Goal: Task Accomplishment & Management: Use online tool/utility

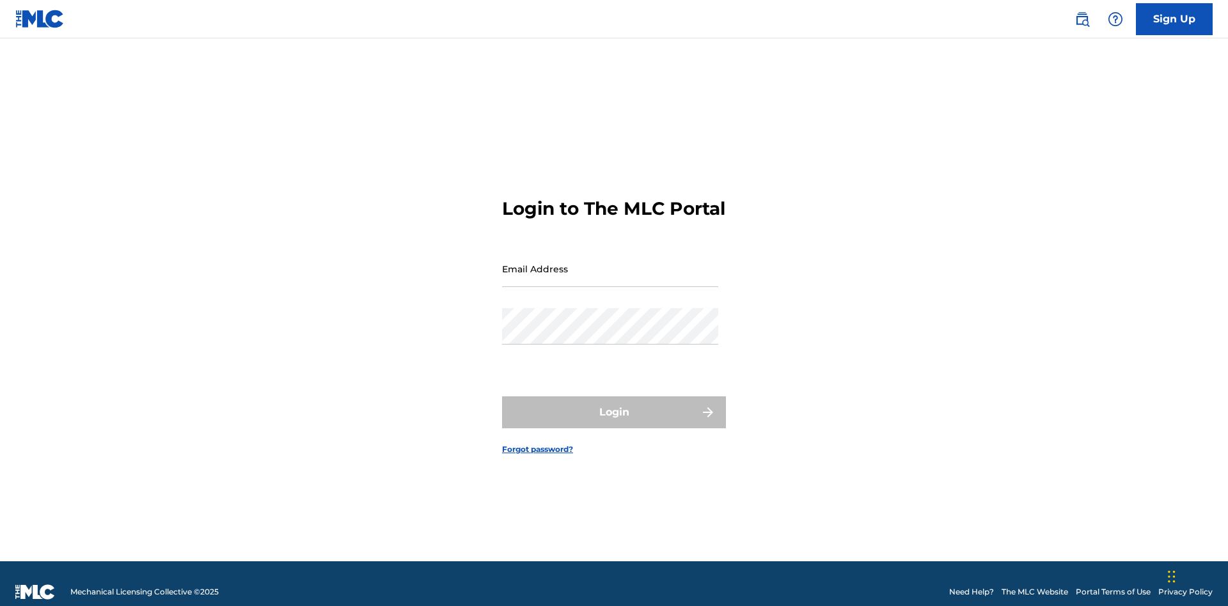
scroll to position [17, 0]
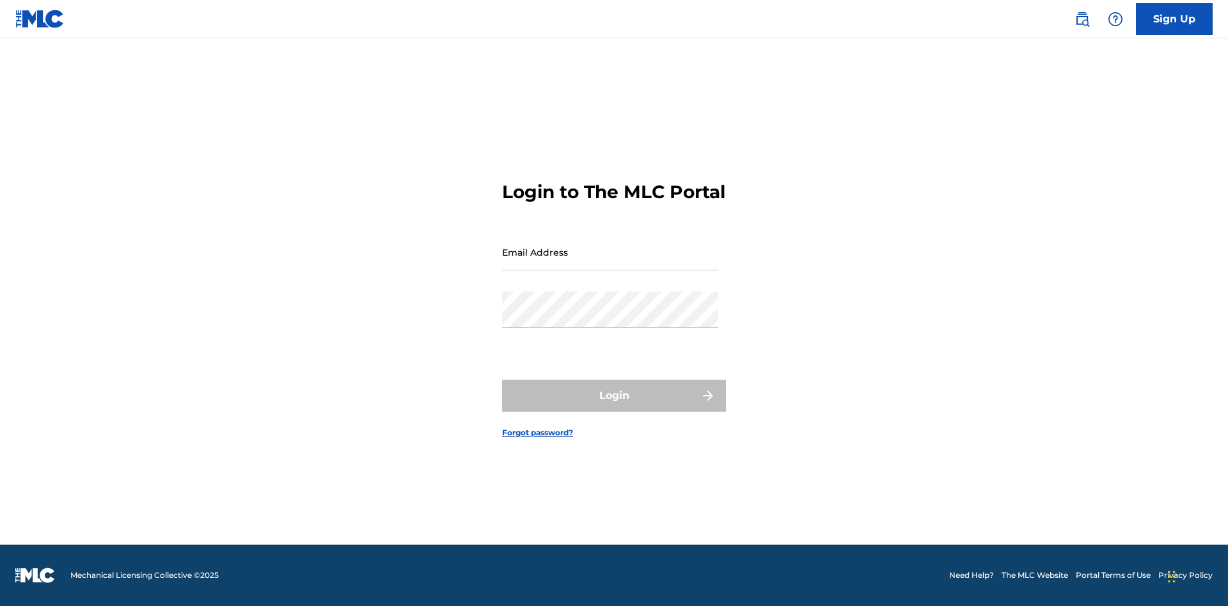
click at [610, 263] on input "Email Address" at bounding box center [610, 252] width 216 height 36
type input "[EMAIL_ADDRESS][DOMAIN_NAME]"
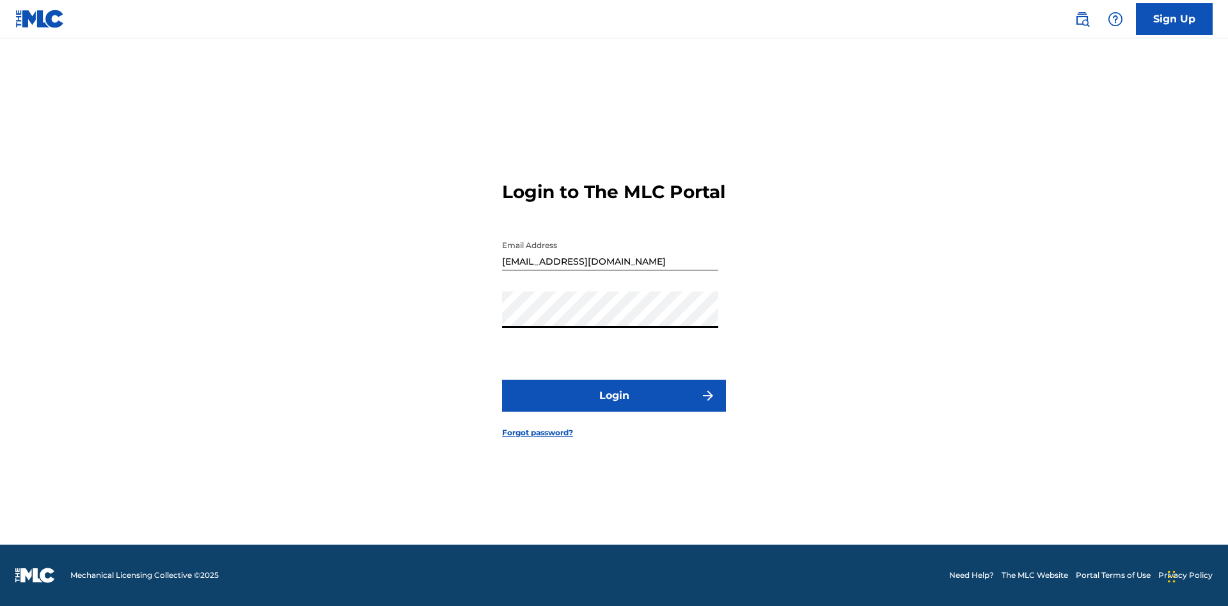
click at [614, 407] on button "Login" at bounding box center [614, 396] width 224 height 32
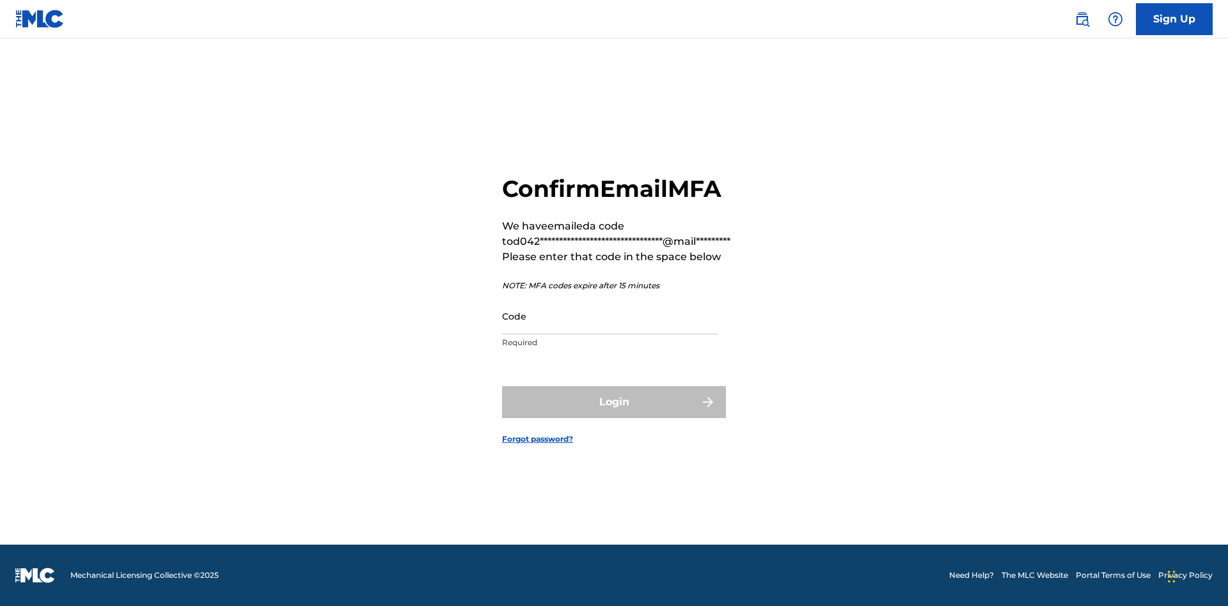
click at [610, 316] on input "Code" at bounding box center [610, 316] width 216 height 36
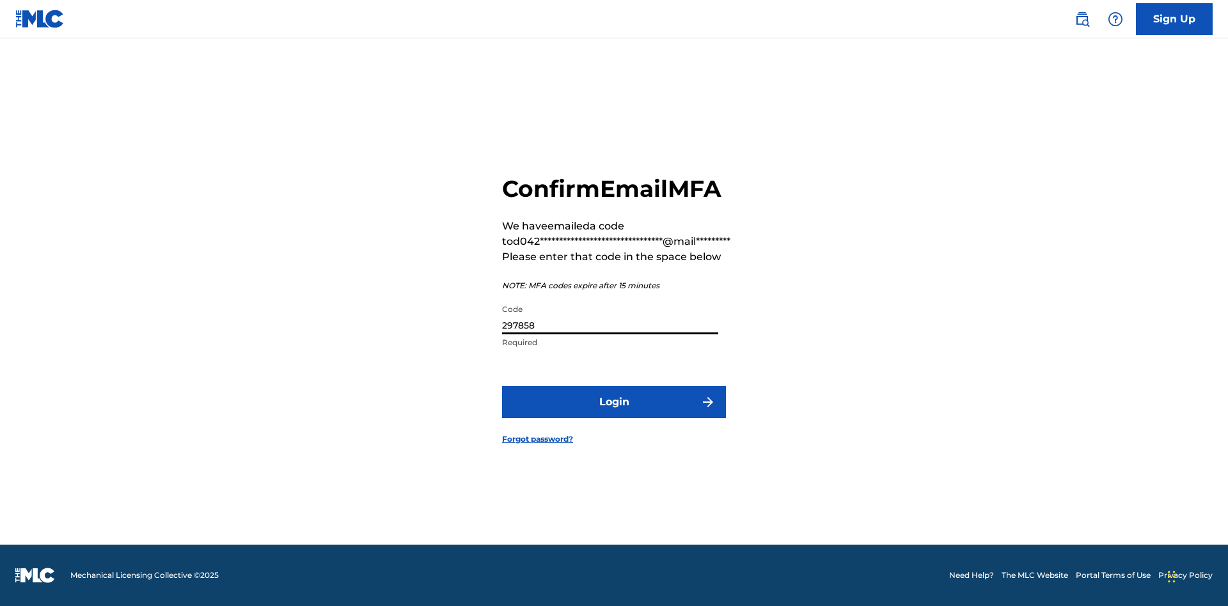
type input "297858"
click at [614, 402] on button "Login" at bounding box center [614, 402] width 224 height 32
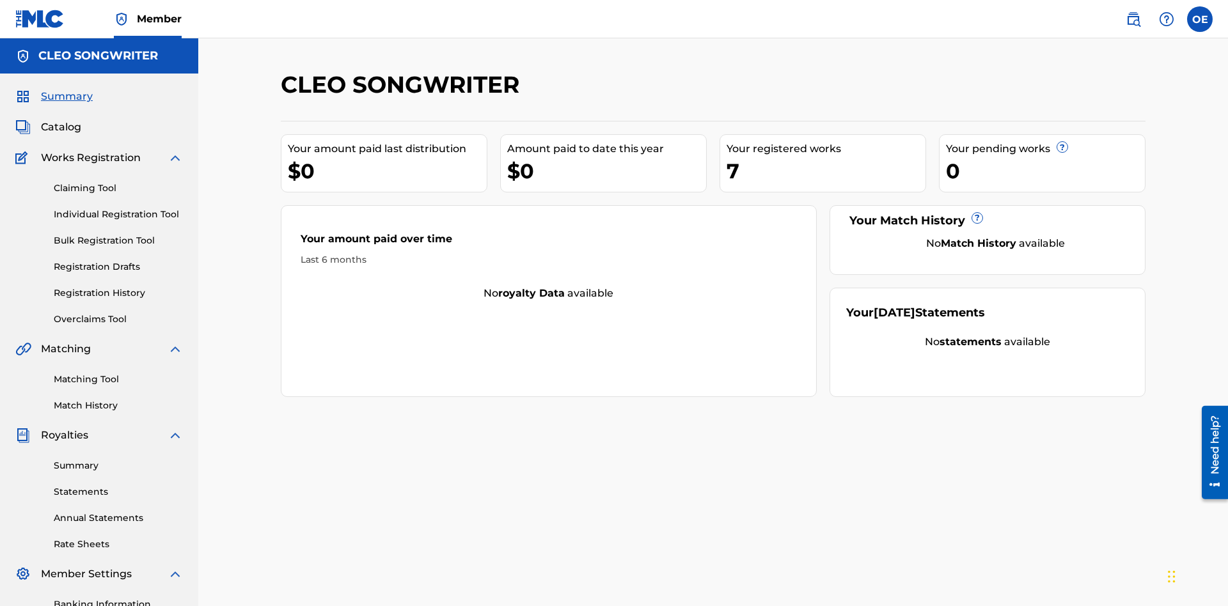
scroll to position [187, 0]
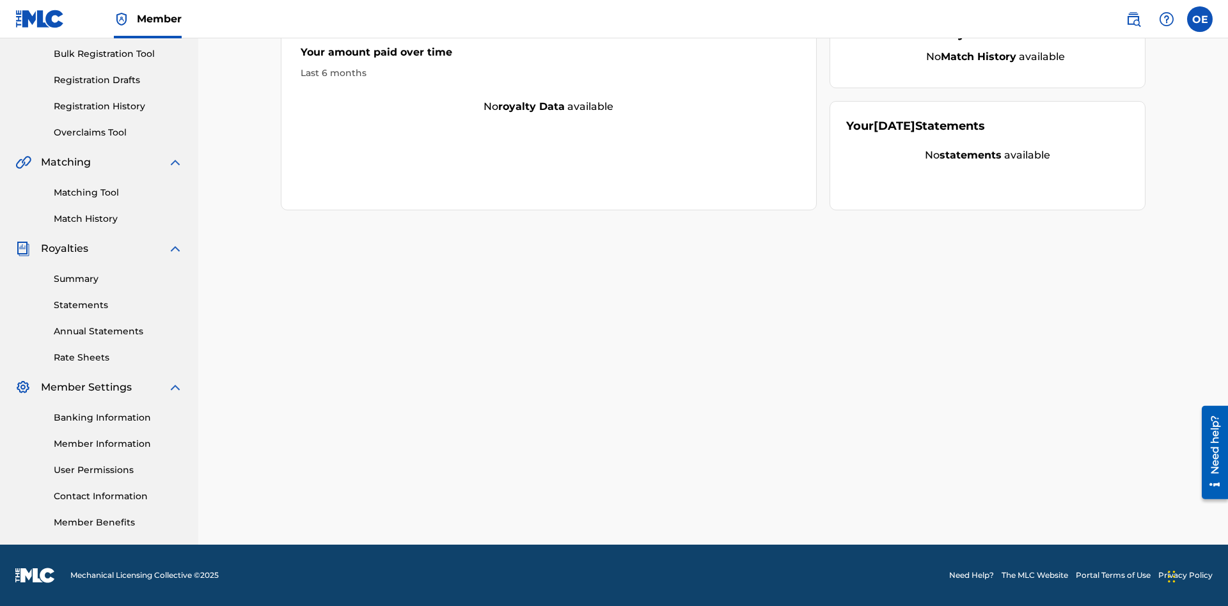
click at [118, 132] on link "Overclaims Tool" at bounding box center [118, 132] width 129 height 13
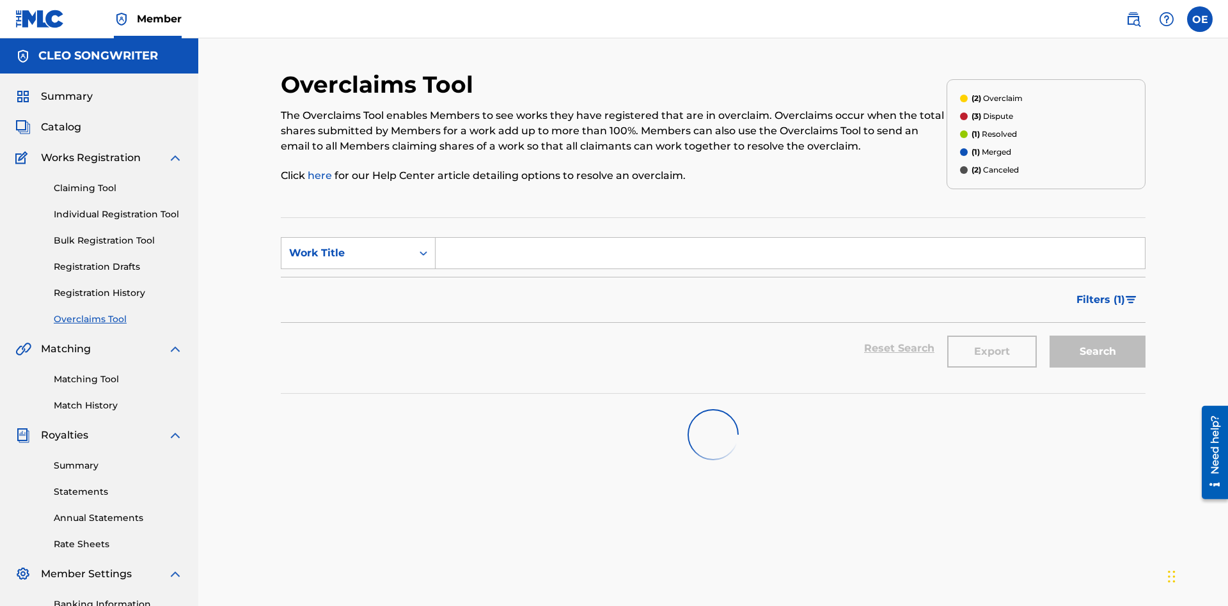
scroll to position [164, 0]
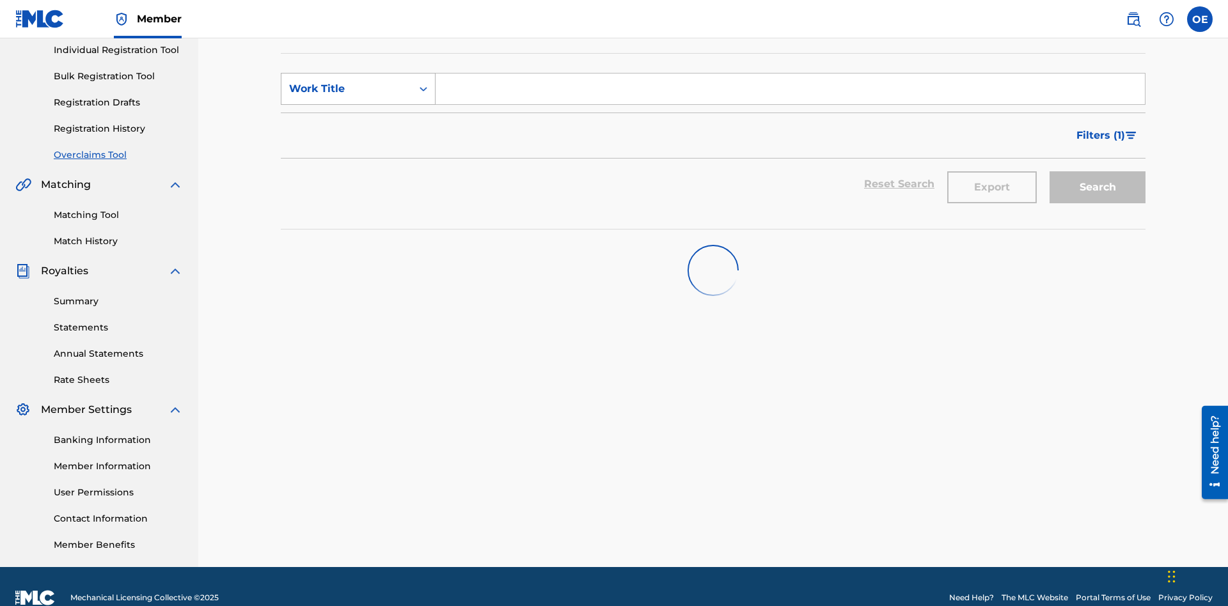
click at [347, 89] on div "Work Title" at bounding box center [346, 88] width 115 height 15
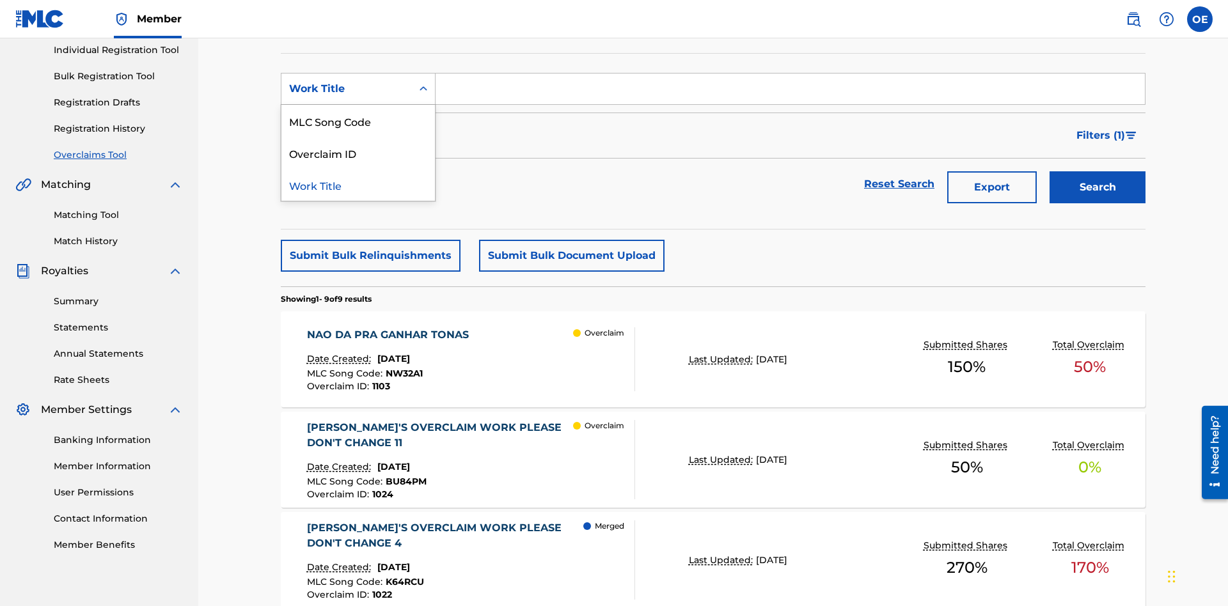
click at [358, 121] on div "MLC Song Code" at bounding box center [357, 121] width 153 height 32
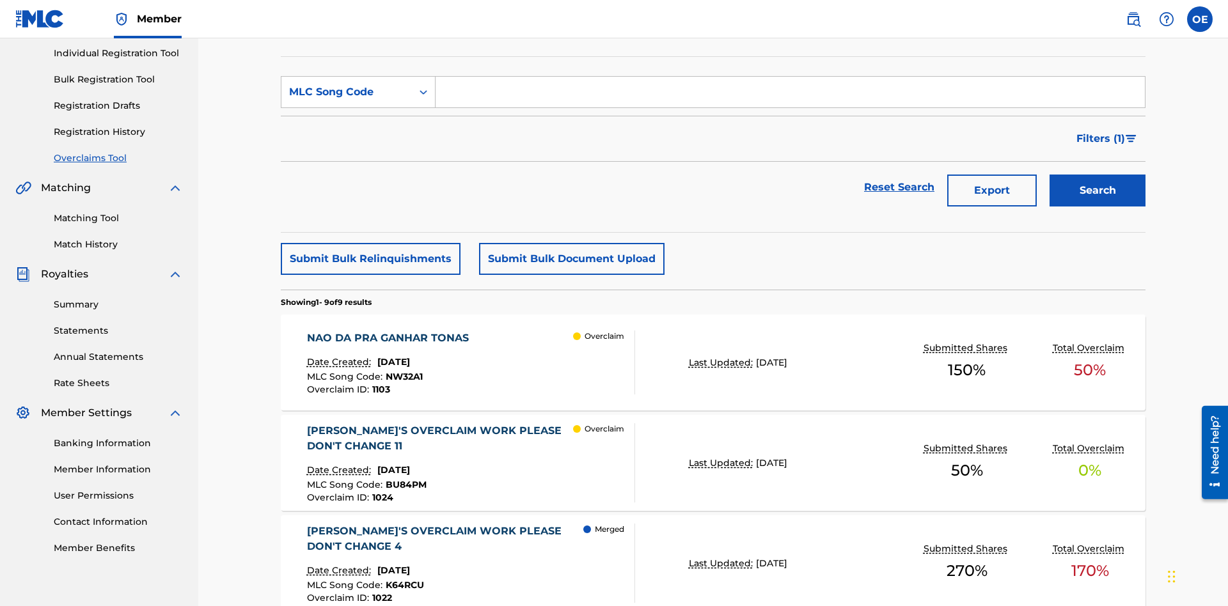
click at [790, 92] on input "Search Form" at bounding box center [789, 92] width 709 height 31
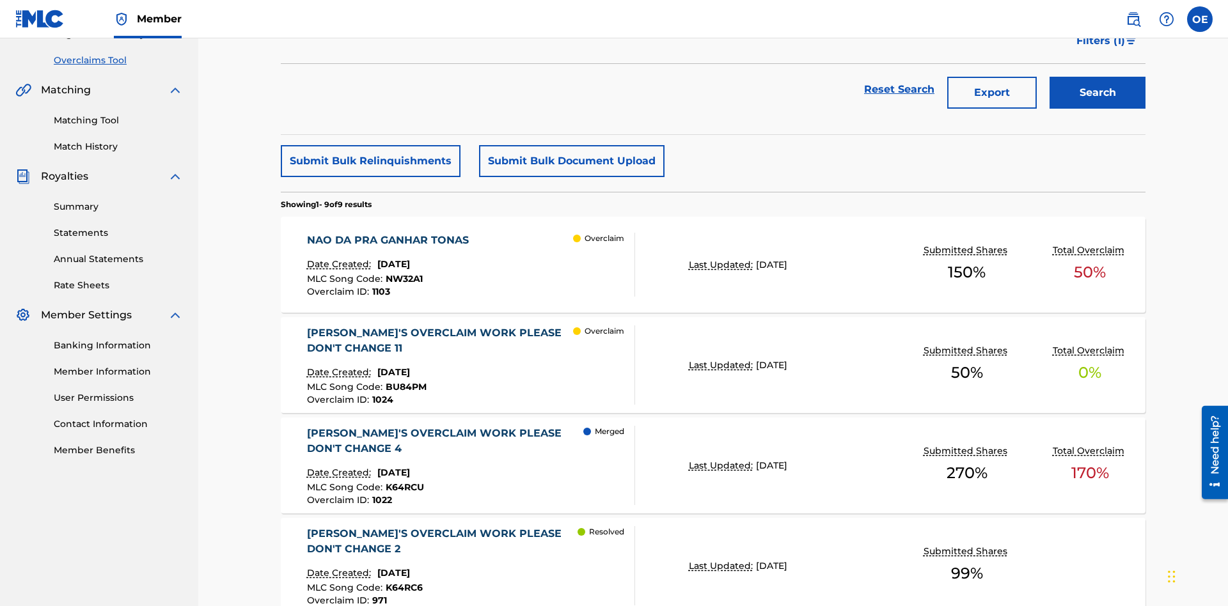
type input "NW32A1"
click at [1097, 93] on button "Search" at bounding box center [1097, 93] width 96 height 32
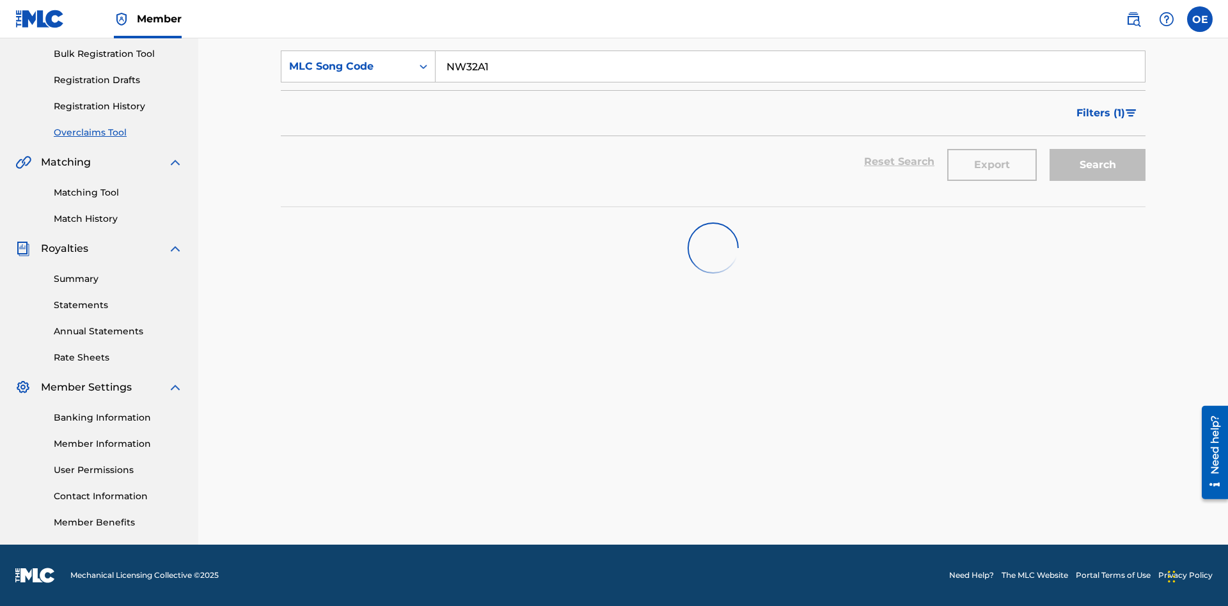
scroll to position [187, 0]
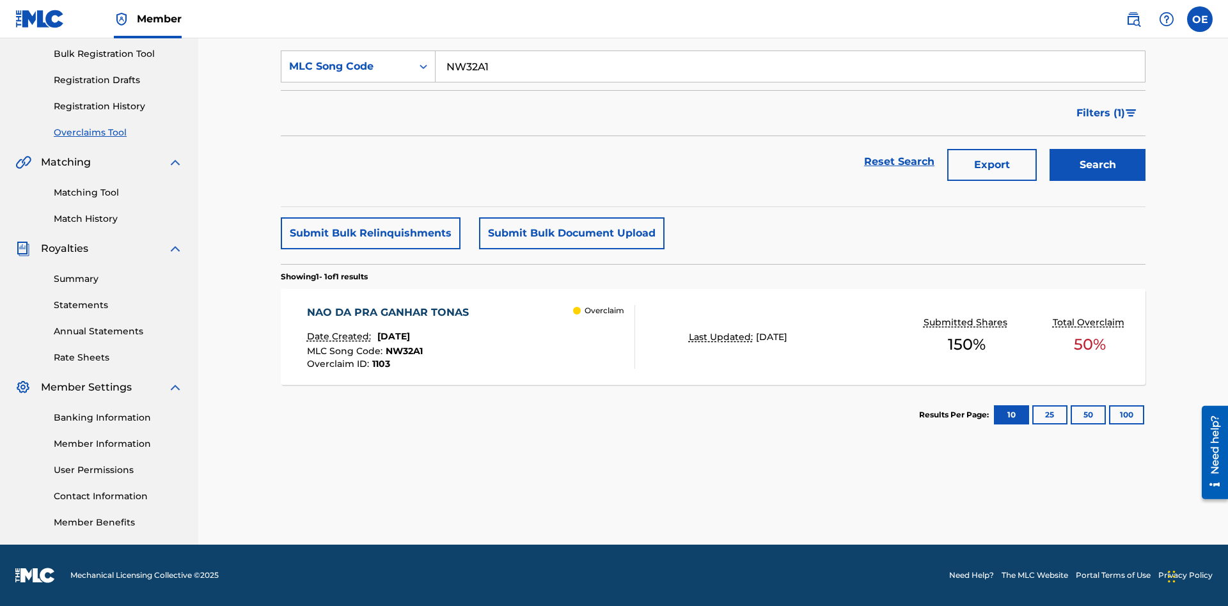
click at [410, 336] on span "[DATE]" at bounding box center [393, 337] width 33 height 12
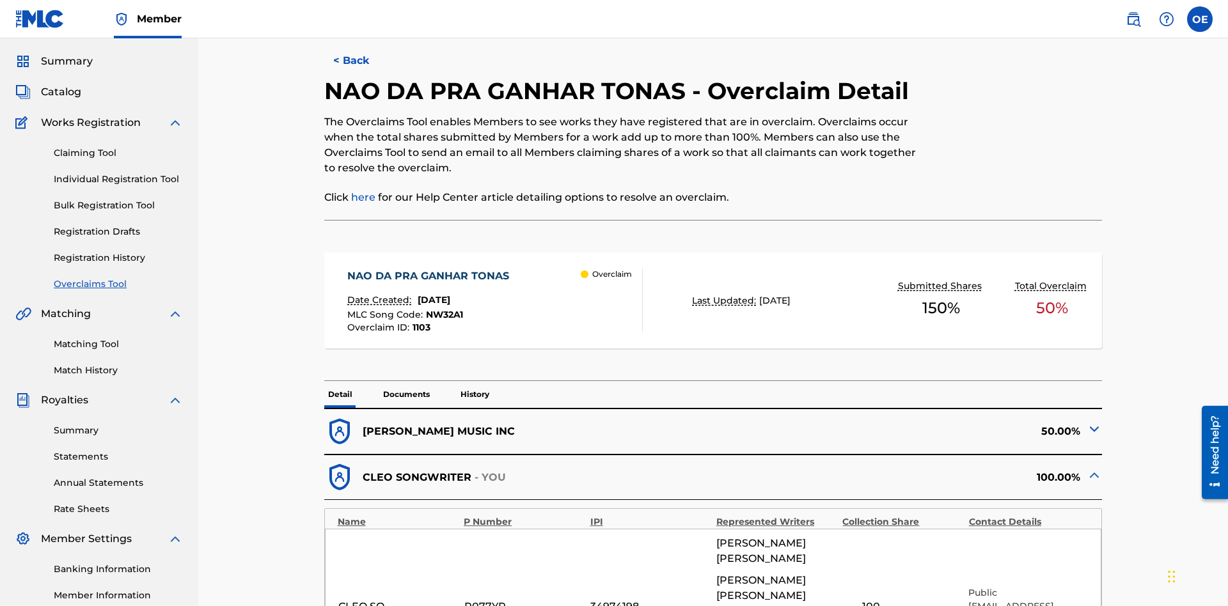
scroll to position [499, 0]
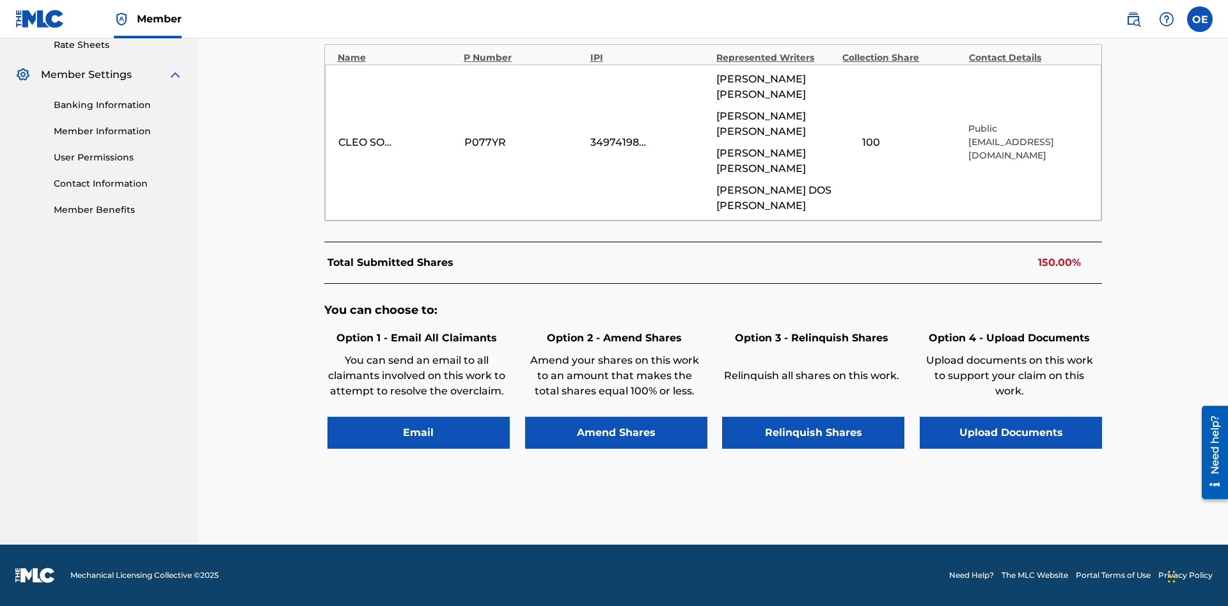
click at [418, 432] on button "Email" at bounding box center [418, 433] width 182 height 32
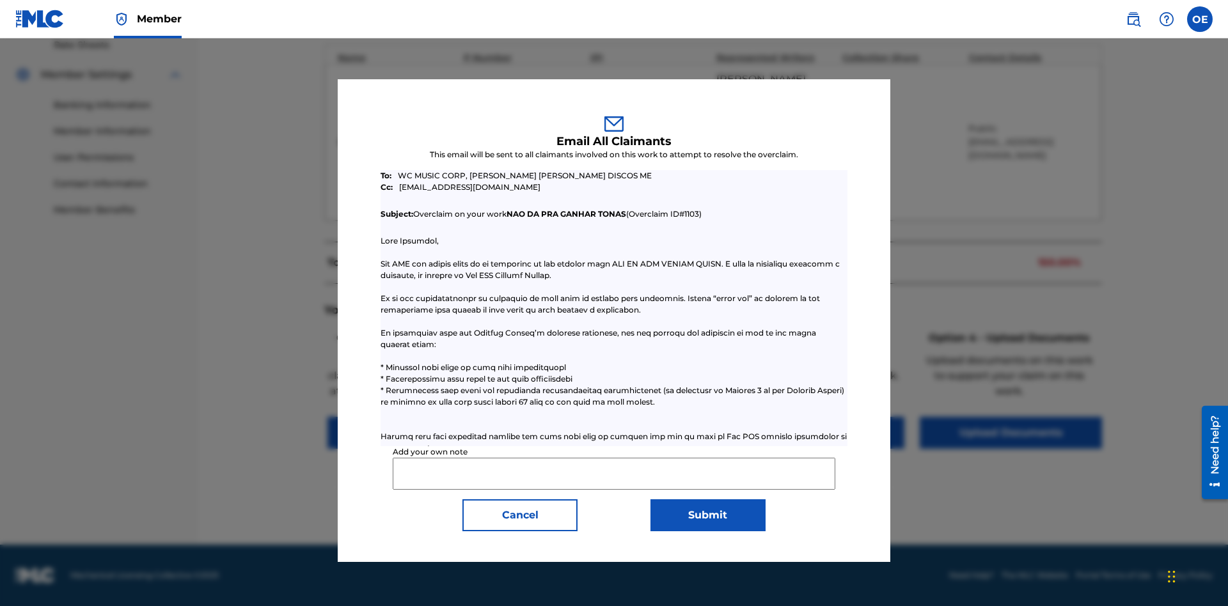
click at [614, 473] on input "Add your own note" at bounding box center [614, 474] width 442 height 32
type input "Test email to all claimants"
click at [707, 515] on button "Submit" at bounding box center [707, 515] width 115 height 32
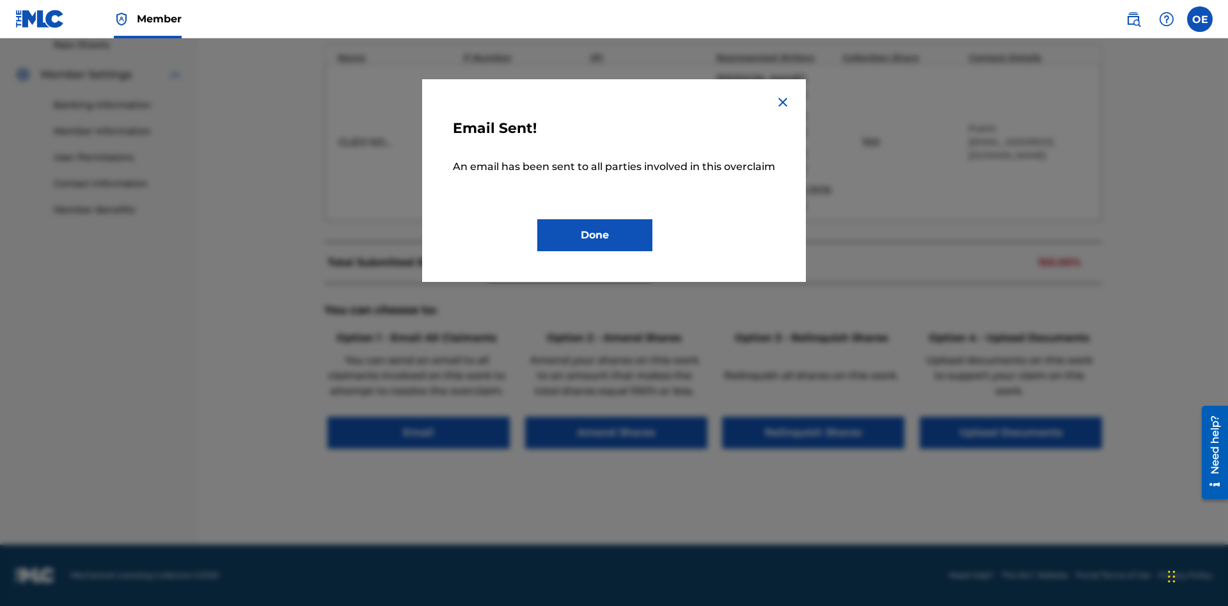
click at [595, 250] on button "Done" at bounding box center [594, 235] width 115 height 32
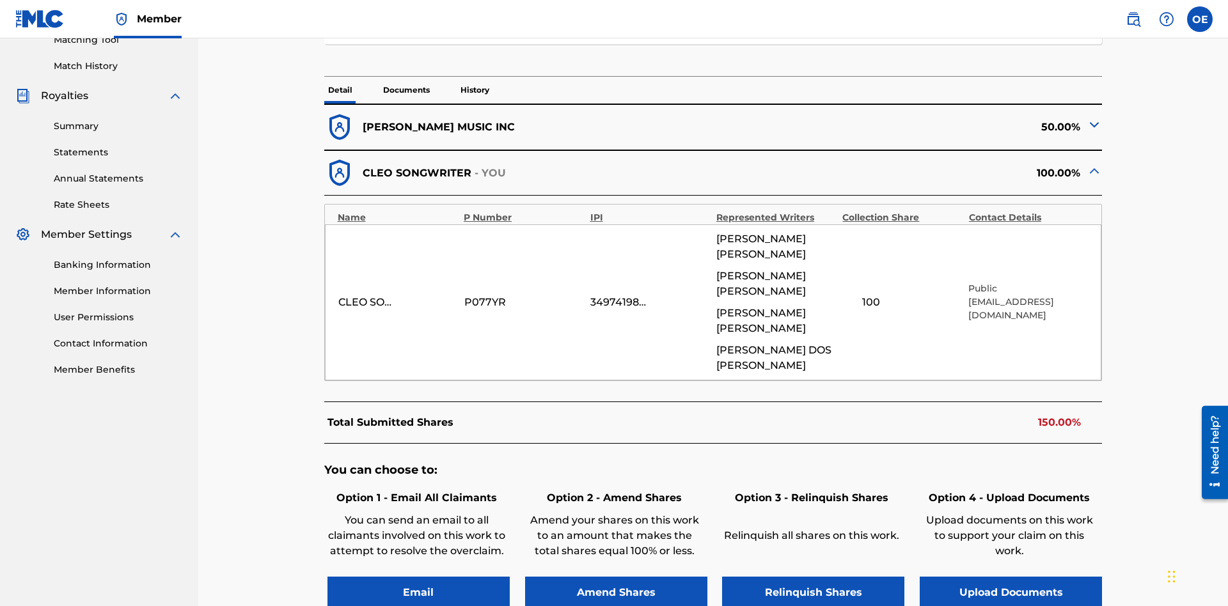
click at [474, 90] on p "History" at bounding box center [475, 90] width 36 height 27
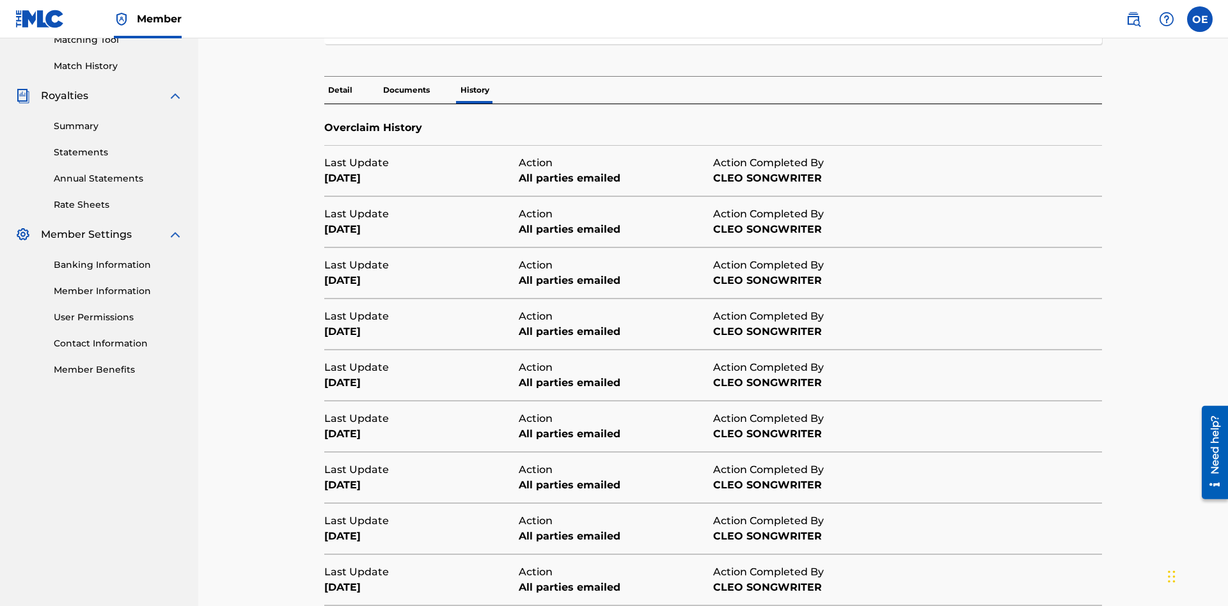
scroll to position [433, 0]
